Goal: Information Seeking & Learning: Learn about a topic

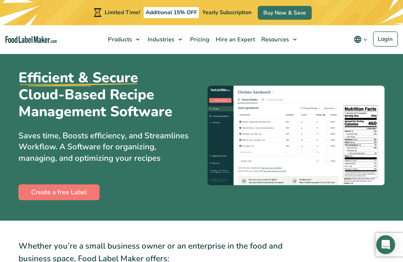
click at [358, 41] on icon "main navigation" at bounding box center [357, 39] width 9 height 9
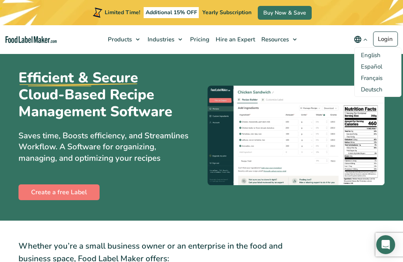
click at [377, 70] on link "Español" at bounding box center [371, 67] width 21 height 8
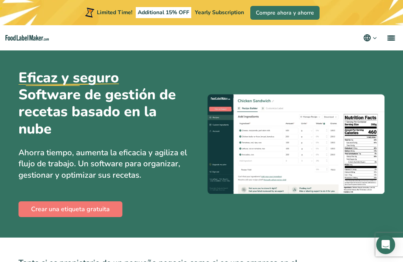
click at [395, 41] on link "menu" at bounding box center [390, 37] width 25 height 25
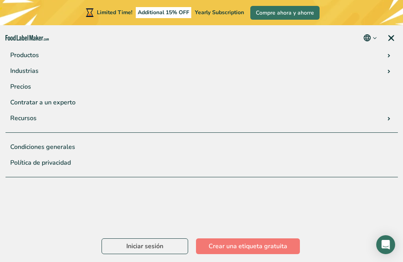
click at [27, 89] on link "Precios" at bounding box center [202, 87] width 392 height 16
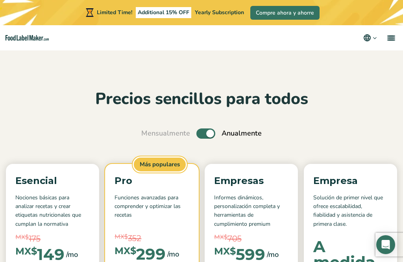
click at [205, 137] on label "Toggle" at bounding box center [205, 133] width 19 height 10
click at [148, 136] on input "Toggle" at bounding box center [145, 133] width 5 height 5
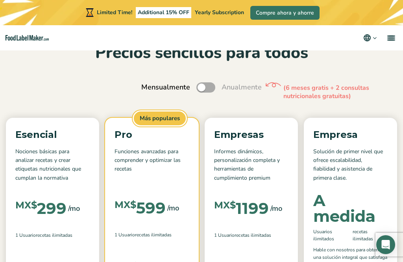
scroll to position [46, 0]
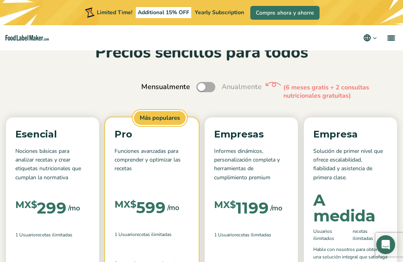
click at [211, 87] on label "Toggle" at bounding box center [205, 87] width 19 height 10
click at [148, 87] on input "Toggle" at bounding box center [145, 86] width 5 height 5
checkbox input "true"
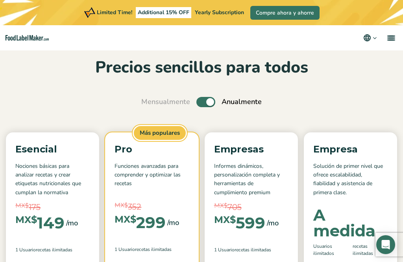
scroll to position [0, 0]
